Goal: Transaction & Acquisition: Purchase product/service

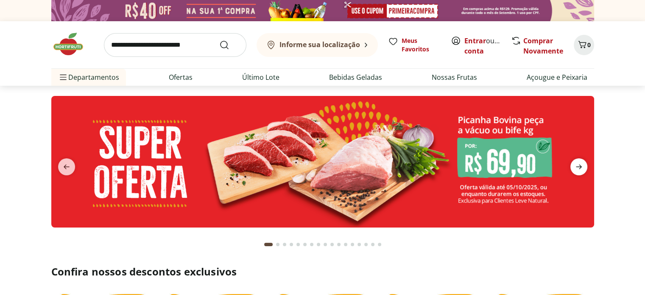
click at [583, 168] on icon "next" at bounding box center [579, 167] width 10 height 10
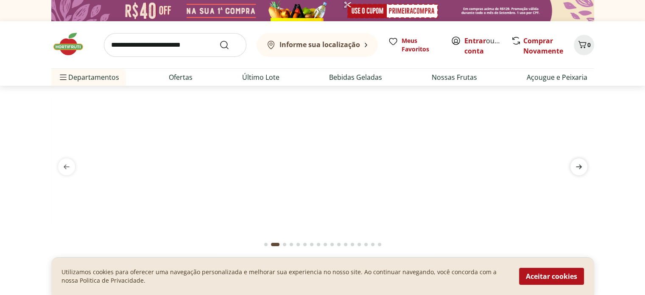
click at [580, 167] on icon "next" at bounding box center [579, 167] width 6 height 5
click at [356, 96] on img at bounding box center [322, 96] width 543 height 0
select select "**********"
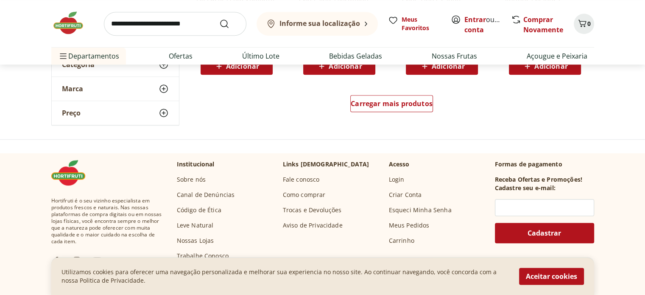
scroll to position [594, 0]
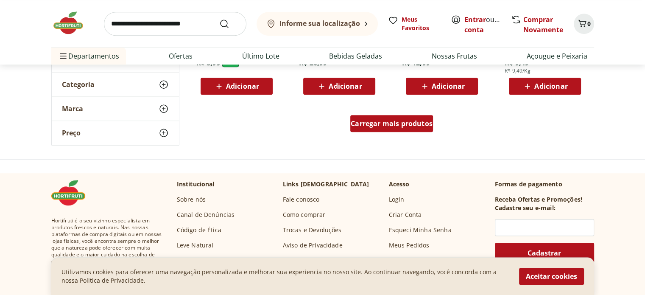
click at [395, 125] on span "Carregar mais produtos" at bounding box center [392, 123] width 82 height 7
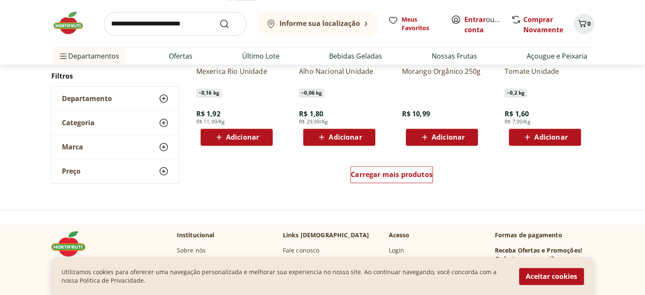
scroll to position [1145, 0]
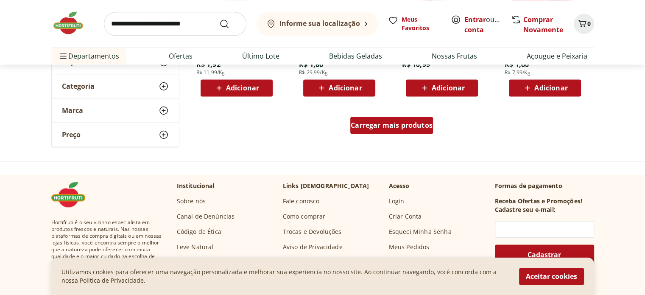
click at [385, 133] on div "Carregar mais produtos" at bounding box center [391, 125] width 83 height 17
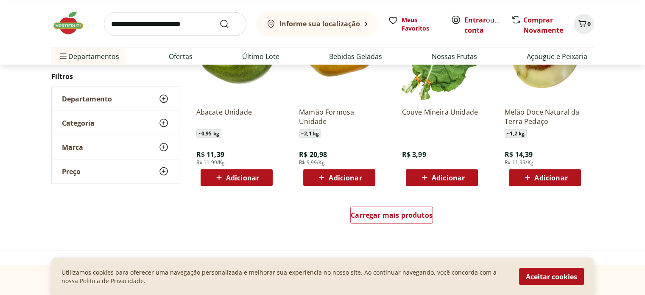
scroll to position [1696, 0]
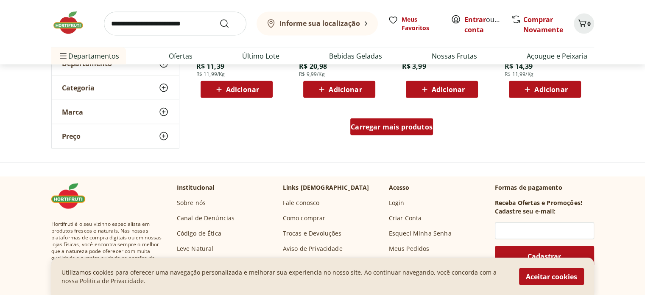
click at [392, 128] on span "Carregar mais produtos" at bounding box center [392, 126] width 82 height 7
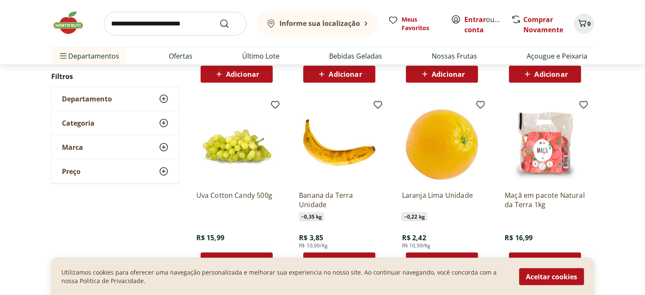
scroll to position [2247, 0]
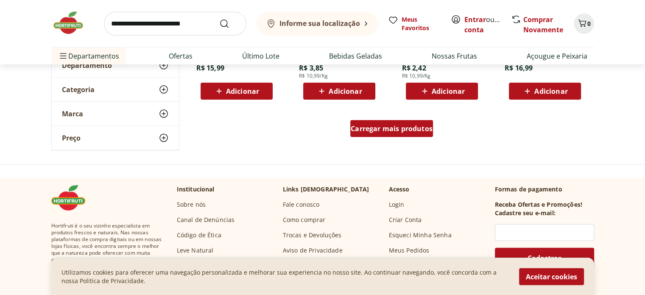
click at [378, 138] on link "Carregar mais produtos" at bounding box center [391, 130] width 83 height 20
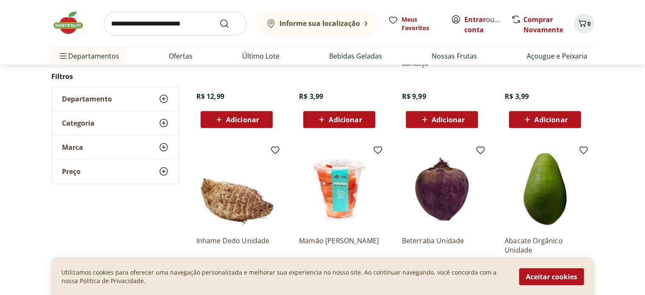
scroll to position [2713, 0]
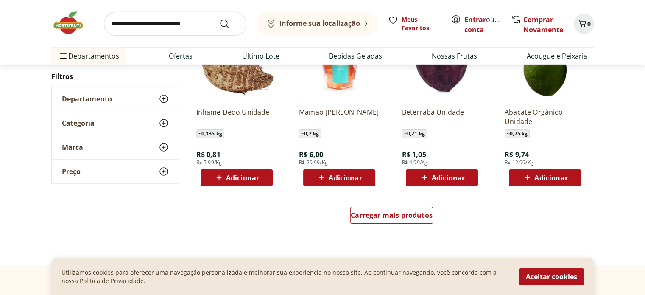
click at [371, 203] on div "Carregar mais produtos" at bounding box center [391, 216] width 411 height 41
click at [373, 214] on span "Carregar mais produtos" at bounding box center [392, 215] width 82 height 7
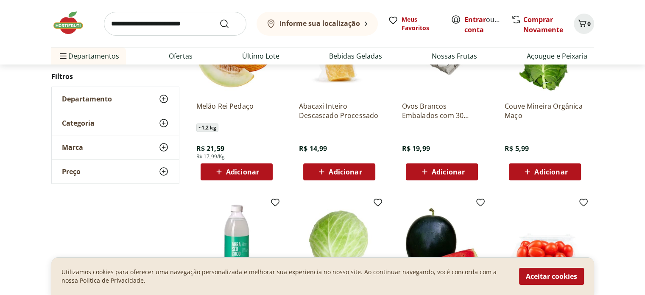
scroll to position [3053, 0]
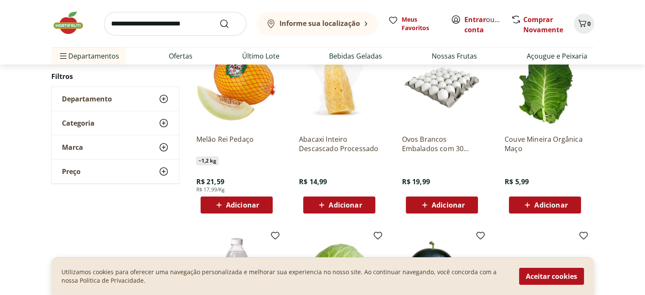
click at [163, 122] on icon at bounding box center [164, 123] width 10 height 10
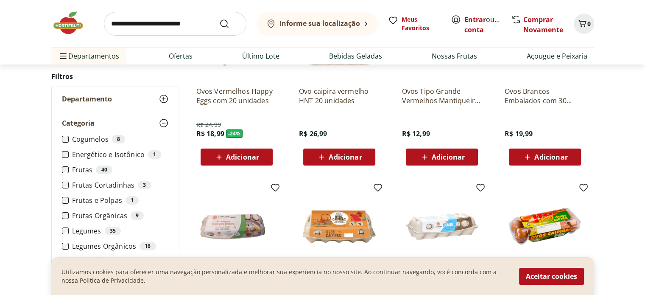
scroll to position [339, 0]
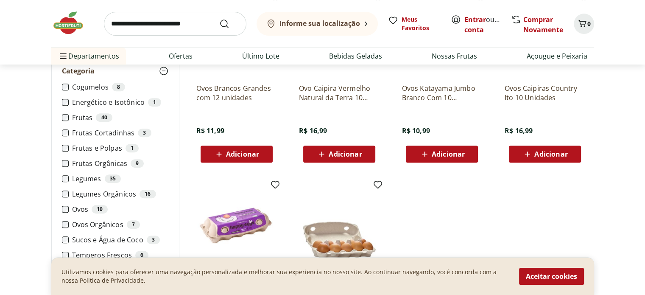
click at [65, 18] on img at bounding box center [72, 22] width 42 height 25
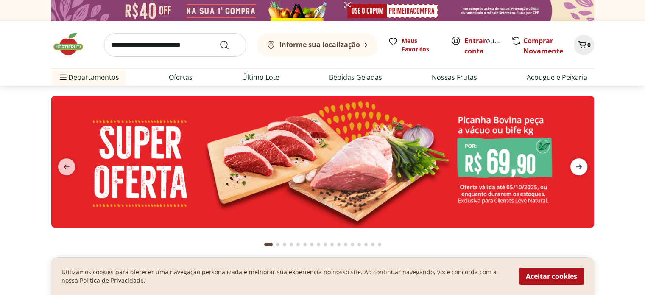
click at [578, 167] on icon "next" at bounding box center [579, 167] width 10 height 10
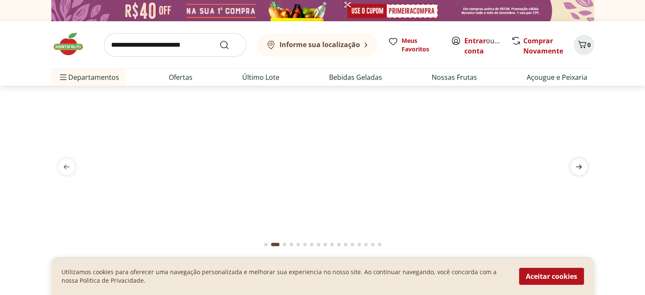
click at [577, 167] on icon "next" at bounding box center [579, 167] width 10 height 10
click at [334, 96] on img at bounding box center [322, 96] width 543 height 0
select select "**********"
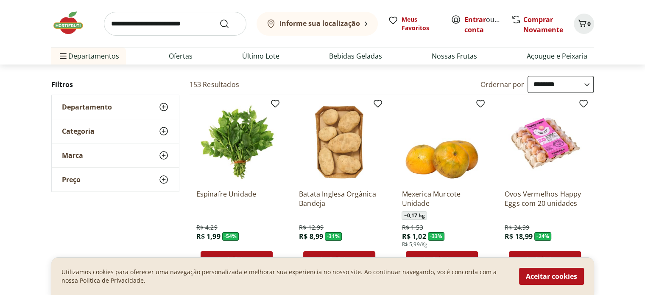
scroll to position [42, 0]
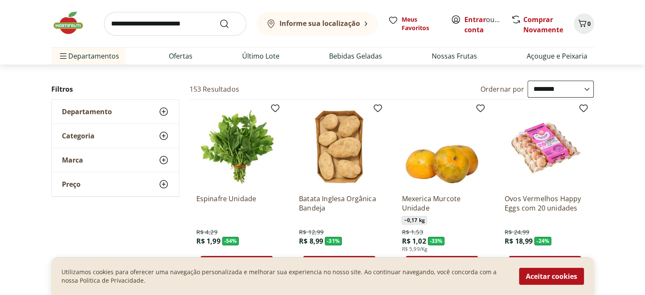
click at [165, 184] on use at bounding box center [164, 184] width 10 height 10
click at [161, 159] on icon at bounding box center [164, 160] width 10 height 10
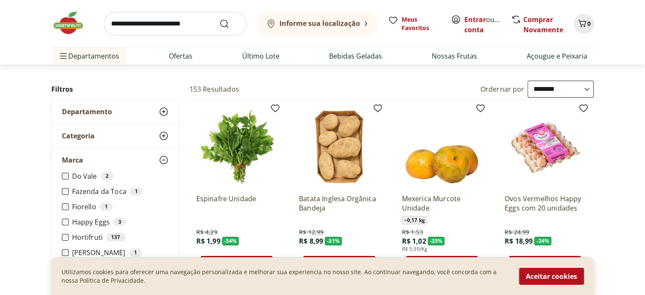
click at [161, 159] on icon at bounding box center [164, 160] width 10 height 10
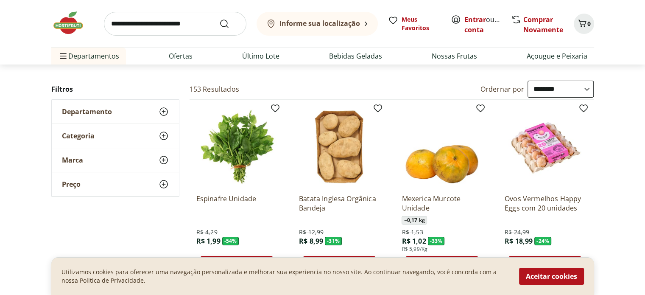
click at [161, 139] on icon at bounding box center [164, 136] width 10 height 10
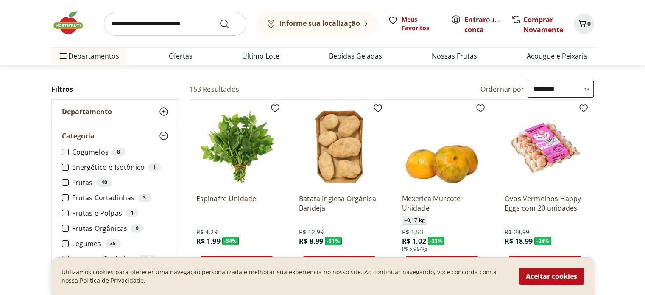
click at [161, 139] on icon at bounding box center [164, 136] width 10 height 10
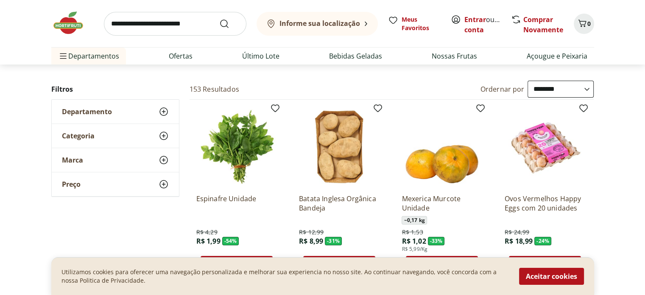
click at [161, 110] on icon at bounding box center [164, 111] width 10 height 10
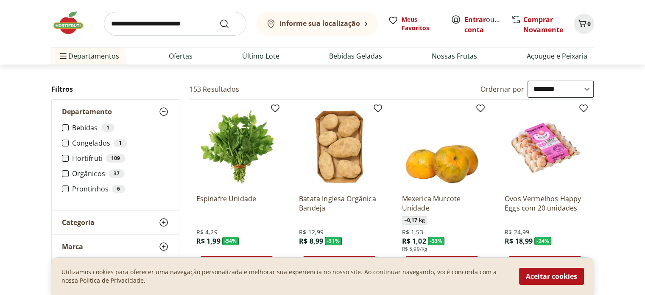
click at [161, 110] on icon at bounding box center [164, 111] width 10 height 10
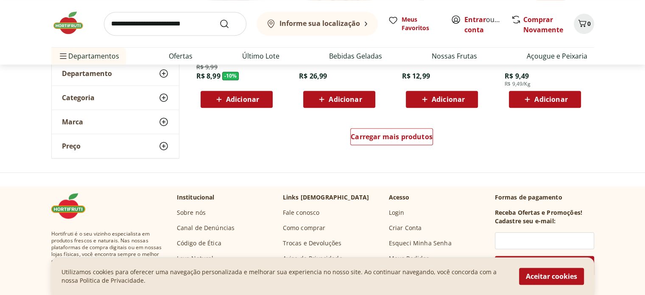
scroll to position [594, 0]
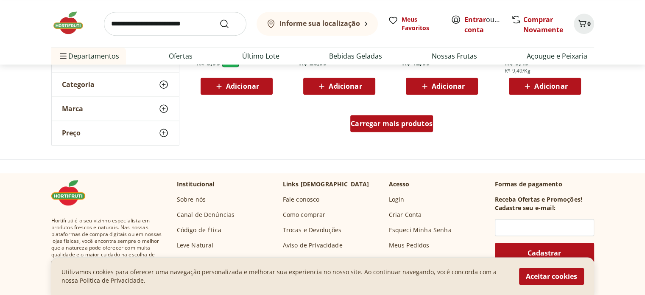
click at [356, 122] on span "Carregar mais produtos" at bounding box center [392, 123] width 82 height 7
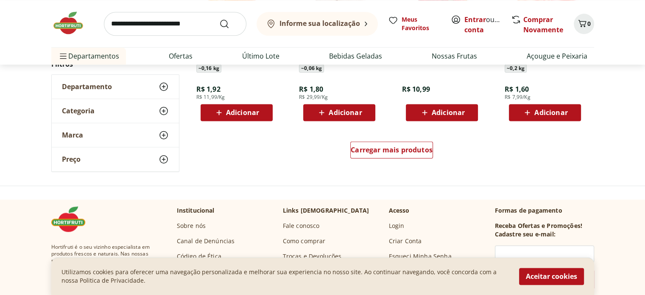
scroll to position [1060, 0]
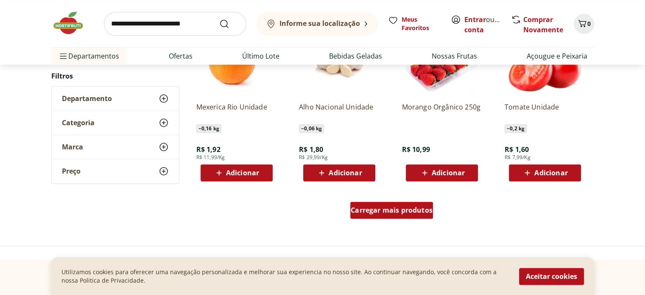
click at [395, 208] on span "Carregar mais produtos" at bounding box center [392, 209] width 82 height 7
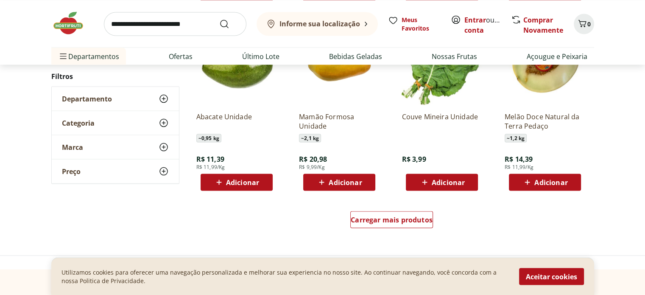
scroll to position [1611, 0]
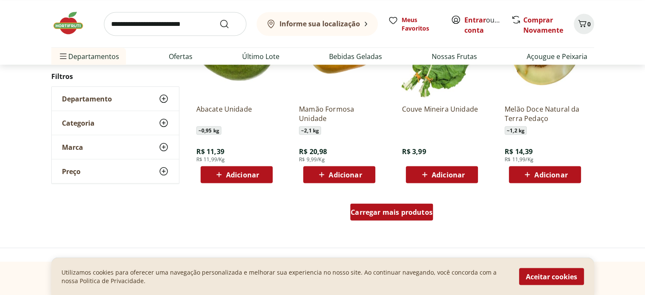
click at [393, 205] on div "Carregar mais produtos" at bounding box center [391, 211] width 83 height 17
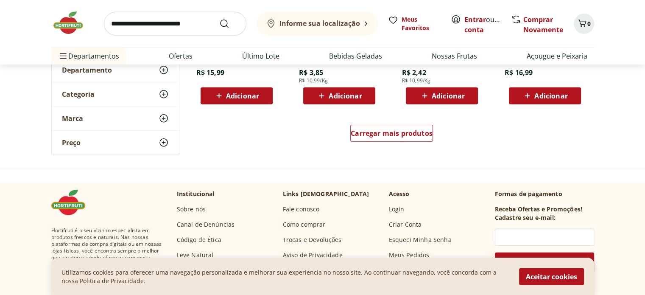
scroll to position [2247, 0]
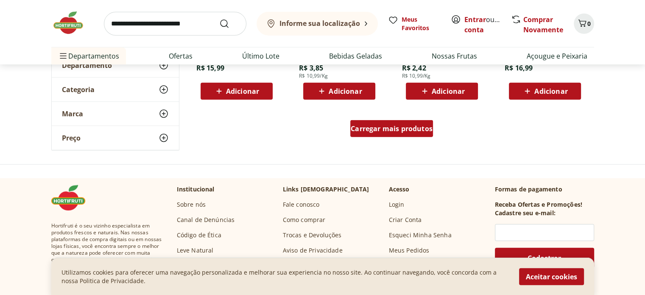
click at [385, 129] on span "Carregar mais produtos" at bounding box center [392, 128] width 82 height 7
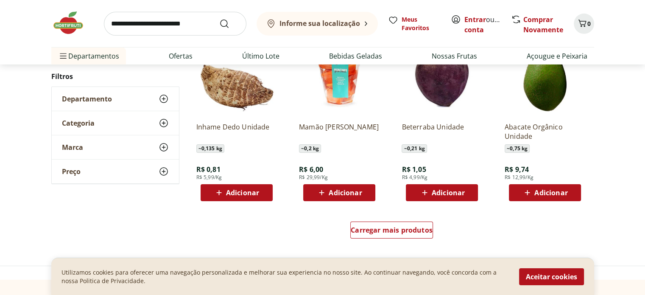
scroll to position [2713, 0]
